Goal: Transaction & Acquisition: Purchase product/service

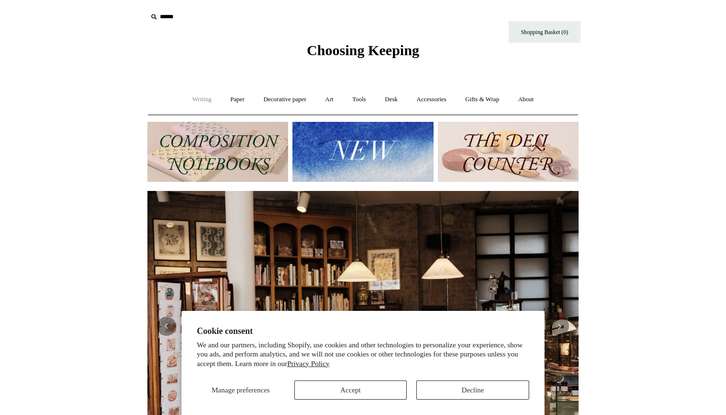
click at [203, 96] on link "Writing +" at bounding box center [202, 99] width 36 height 25
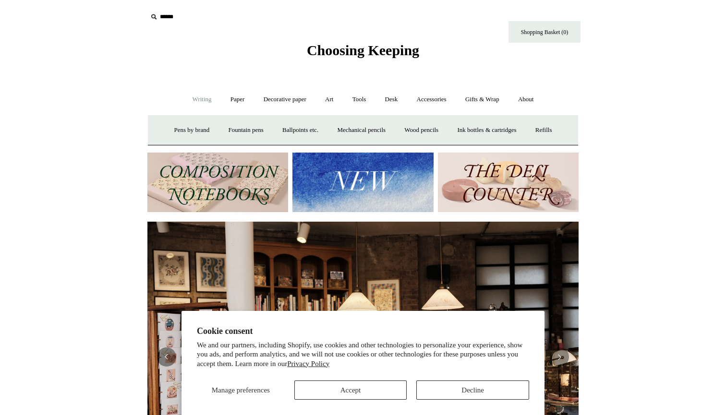
click at [350, 394] on button "Accept" at bounding box center [350, 390] width 113 height 19
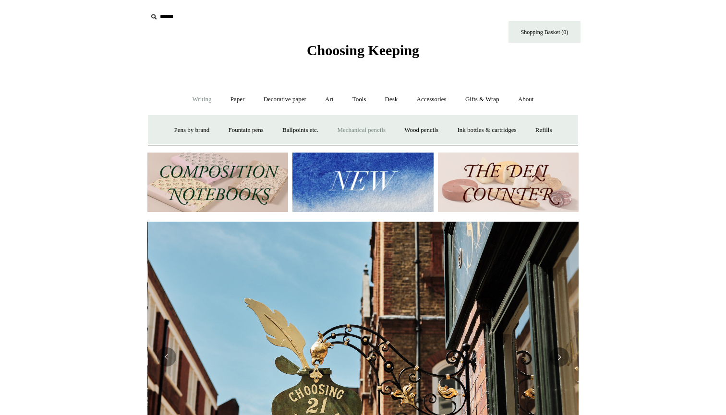
scroll to position [0, 431]
click at [240, 98] on link "Paper +" at bounding box center [238, 99] width 32 height 25
click at [226, 133] on link "Notebooks +" at bounding box center [228, 130] width 44 height 25
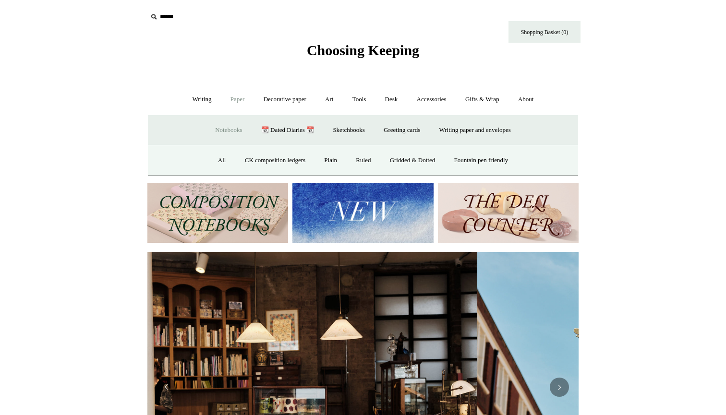
scroll to position [0, 0]
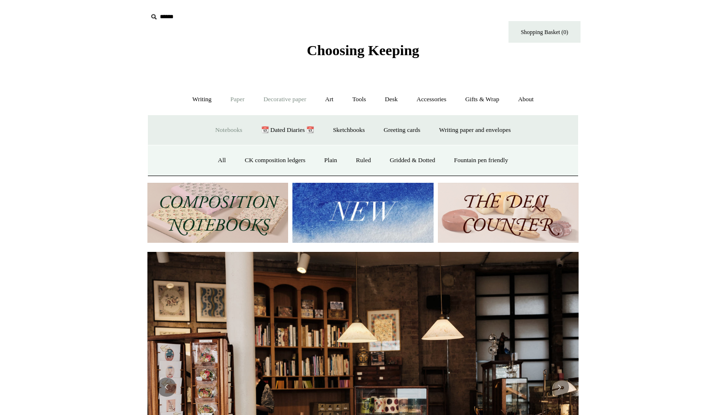
click at [263, 103] on link "Decorative paper +" at bounding box center [285, 99] width 60 height 25
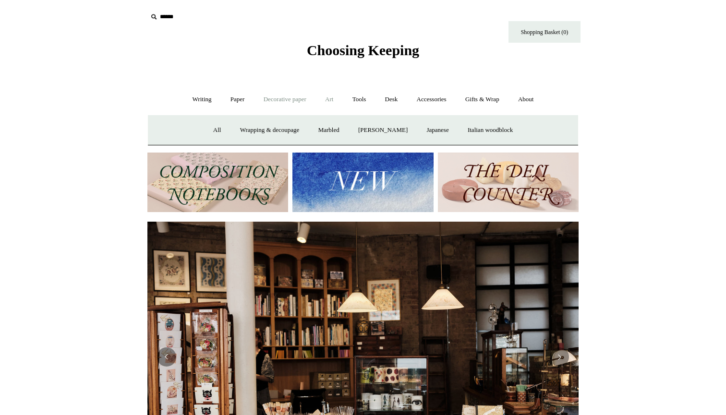
click at [334, 99] on link "Art +" at bounding box center [328, 99] width 25 height 25
click at [357, 107] on link "Tools +" at bounding box center [359, 99] width 31 height 25
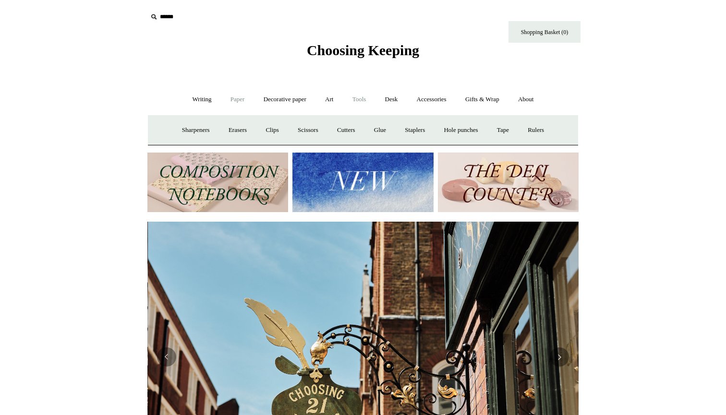
scroll to position [0, 431]
click at [241, 106] on link "Paper +" at bounding box center [238, 99] width 32 height 25
click at [217, 134] on link "Notebooks +" at bounding box center [228, 130] width 44 height 25
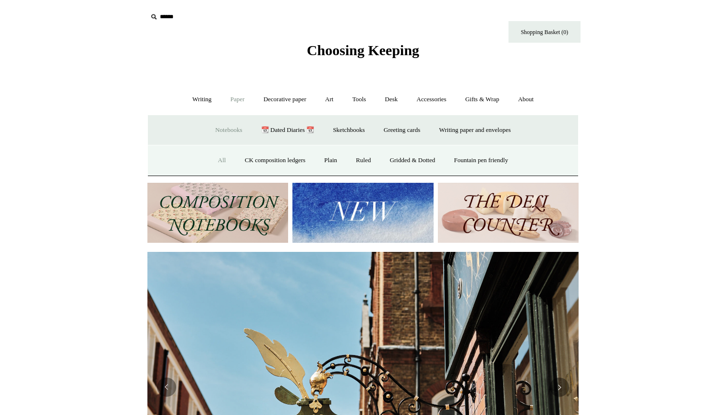
click at [222, 158] on link "All" at bounding box center [221, 160] width 25 height 25
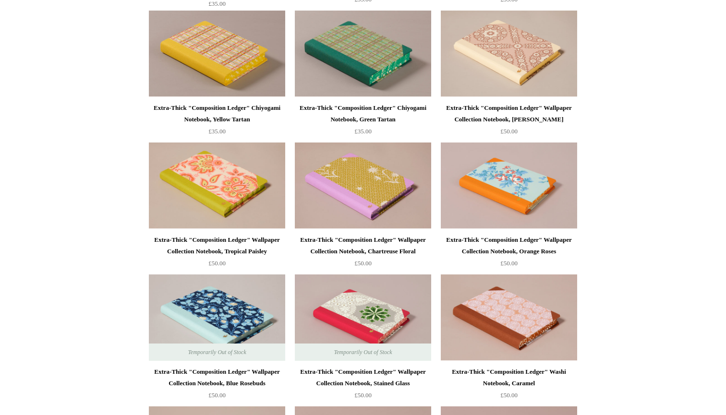
scroll to position [37, 0]
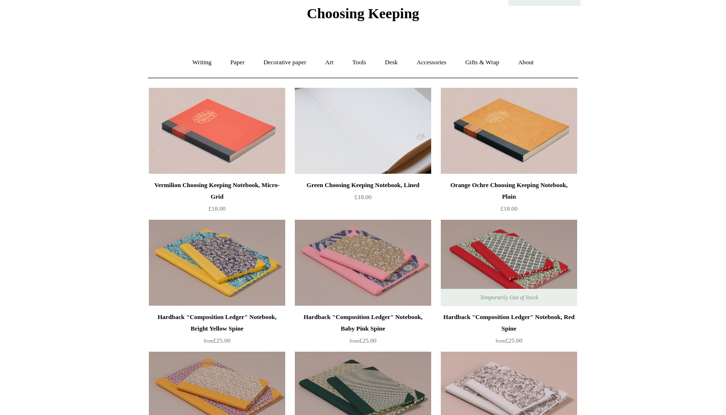
click at [394, 139] on img at bounding box center [363, 131] width 136 height 86
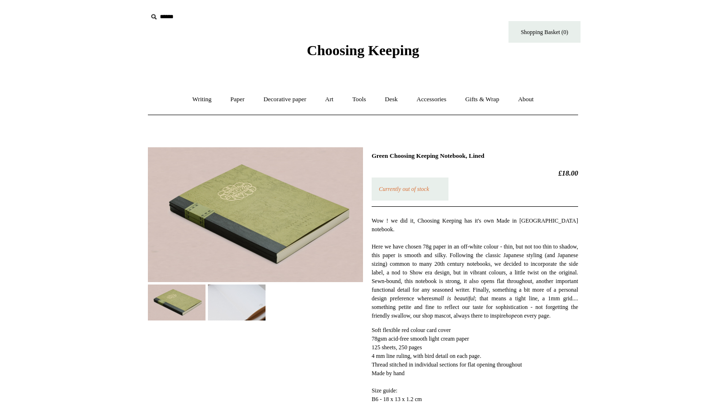
click at [255, 310] on img at bounding box center [237, 303] width 58 height 36
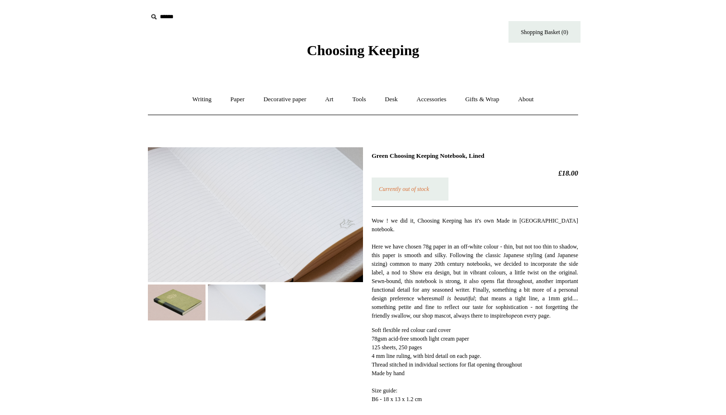
click at [179, 310] on img at bounding box center [177, 303] width 58 height 36
